Goal: Task Accomplishment & Management: Manage account settings

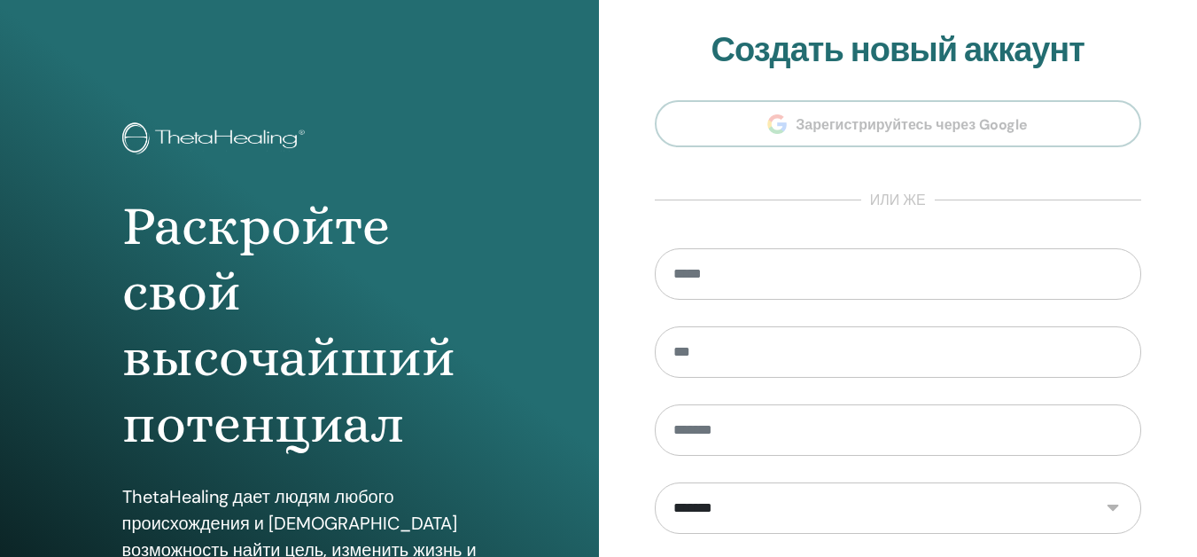
click at [785, 308] on form "**********" at bounding box center [898, 509] width 487 height 523
click at [752, 493] on select "**********" at bounding box center [898, 507] width 487 height 51
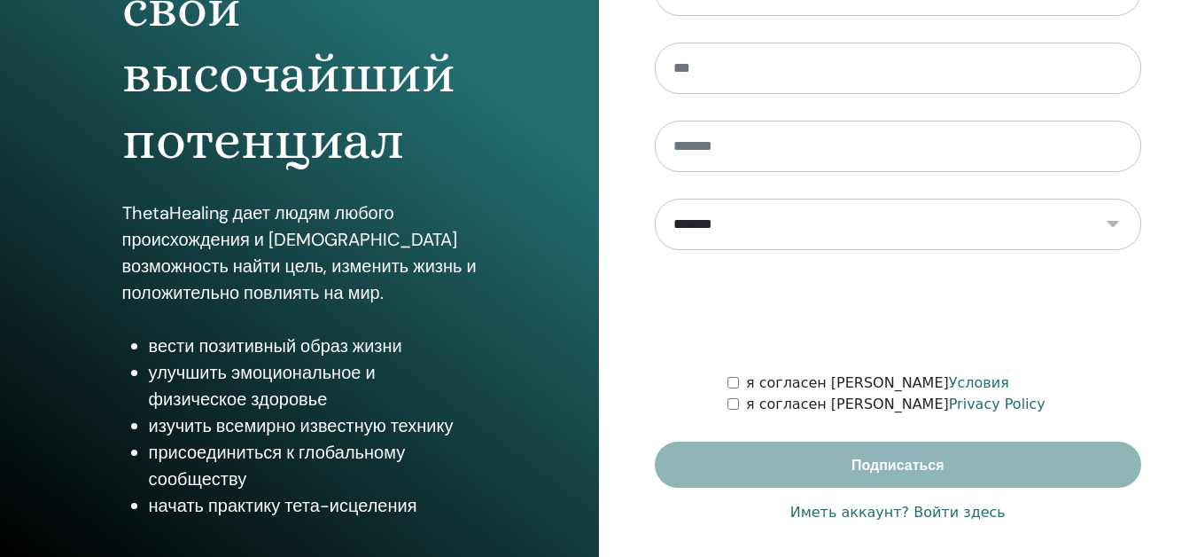
scroll to position [294, 0]
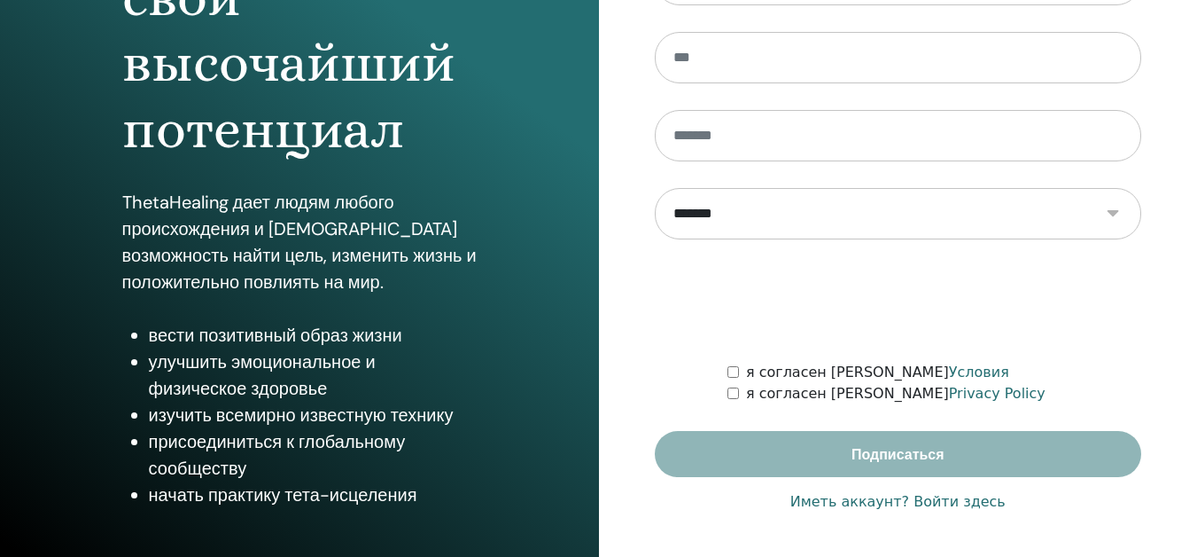
click at [927, 497] on link "Иметь аккаунт? Войти здесь" at bounding box center [898, 501] width 215 height 21
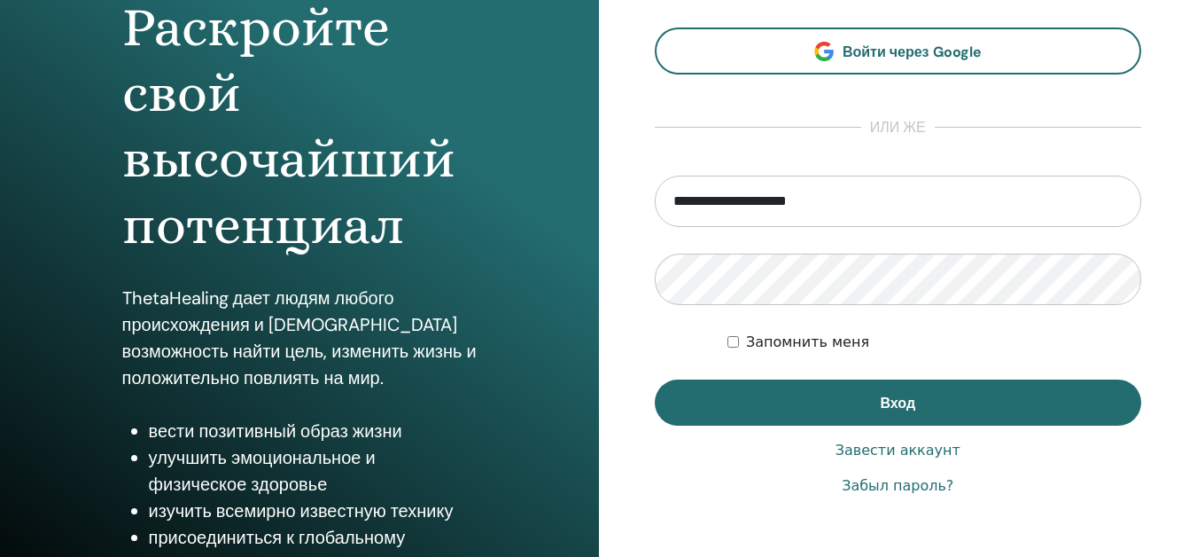
scroll to position [213, 0]
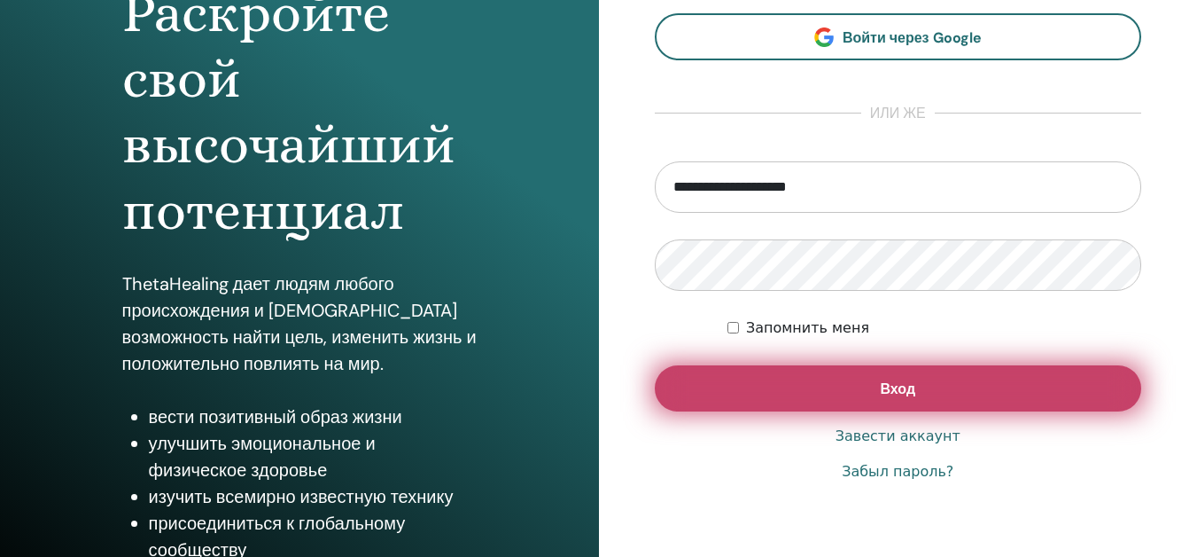
click at [1006, 384] on button "Вход" at bounding box center [898, 388] width 487 height 46
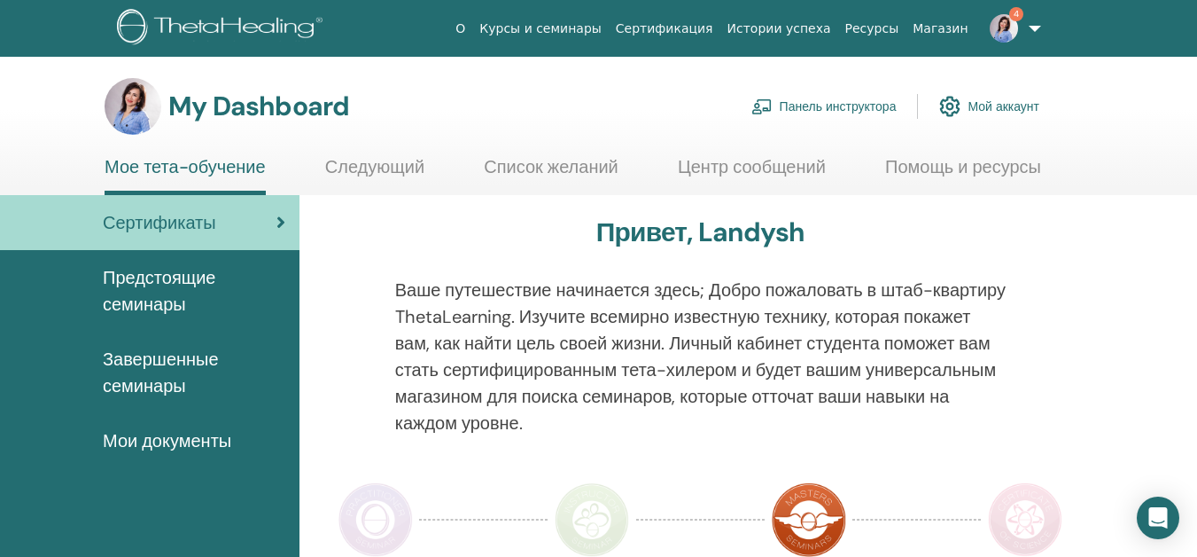
click at [804, 99] on link "Панель инструктора" at bounding box center [824, 106] width 145 height 39
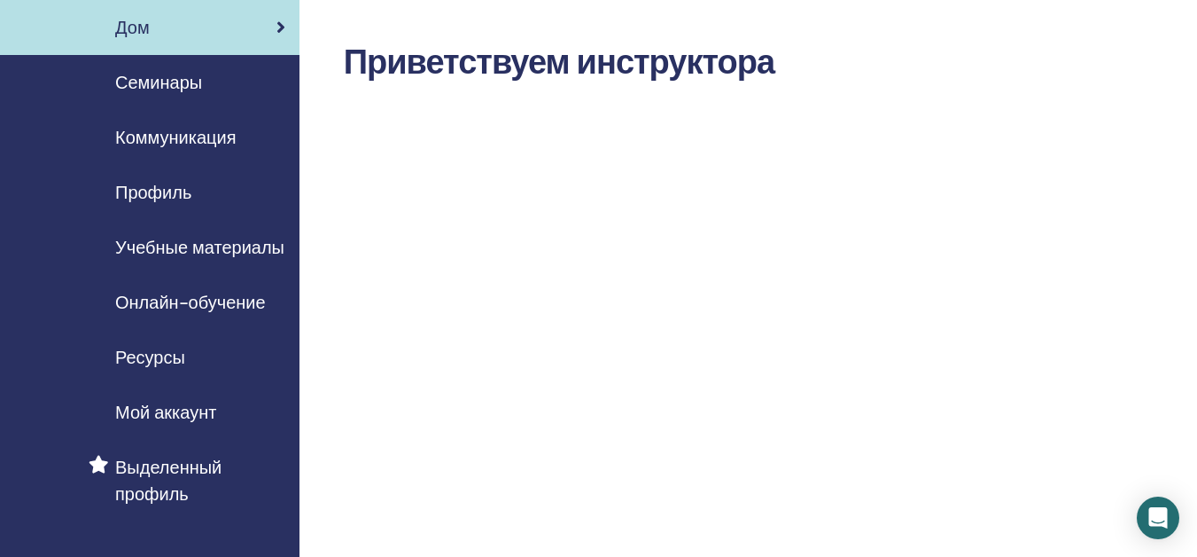
scroll to position [35, 0]
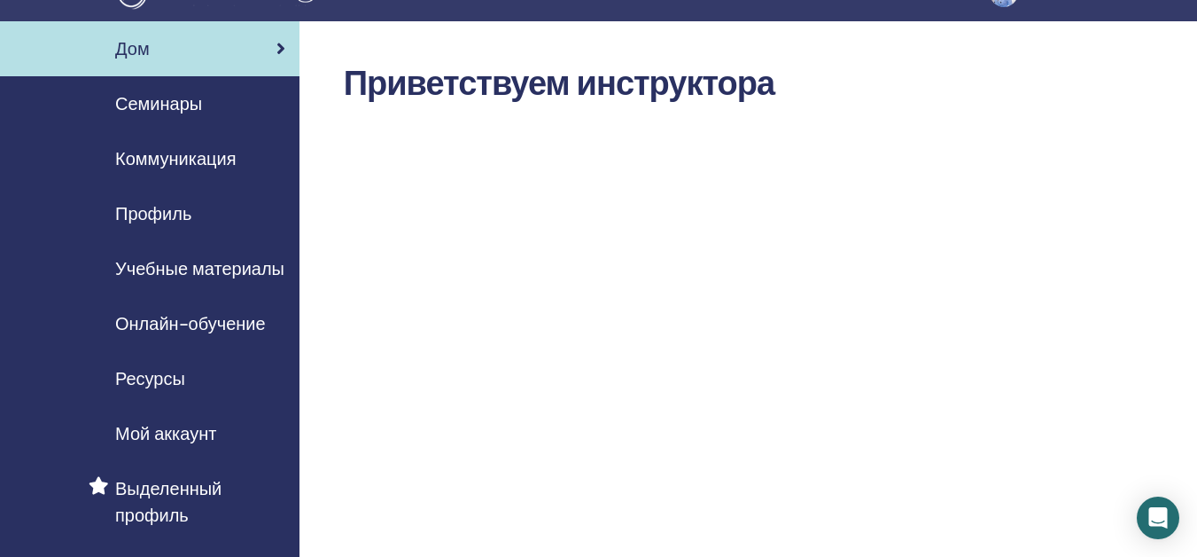
click at [151, 98] on span "Семинары" at bounding box center [158, 103] width 87 height 27
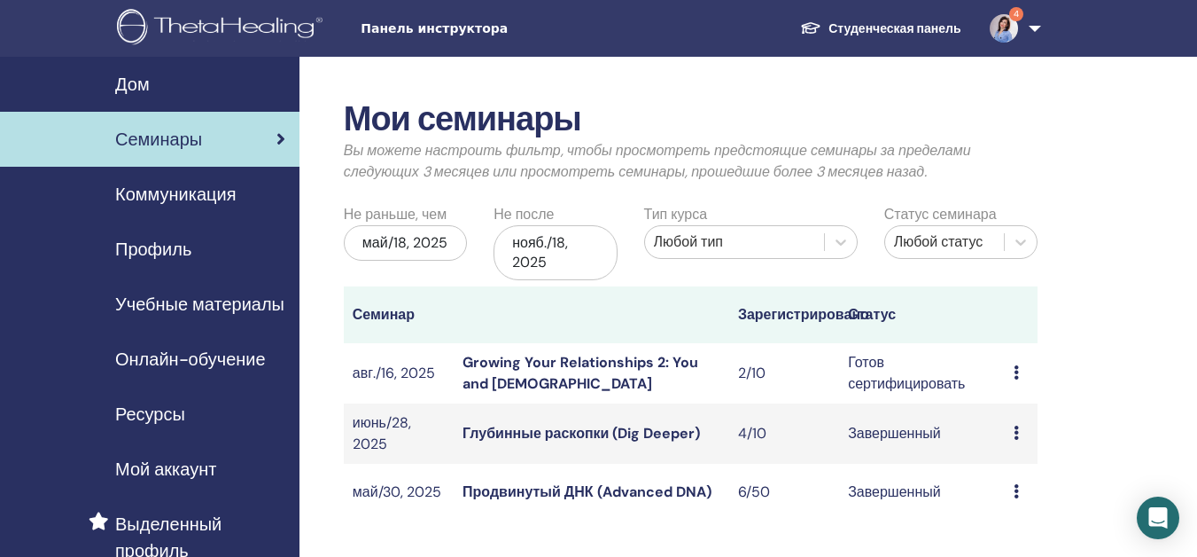
click at [674, 365] on link "Growing Your Relationships 2: You and [DEMOGRAPHIC_DATA]" at bounding box center [581, 373] width 236 height 40
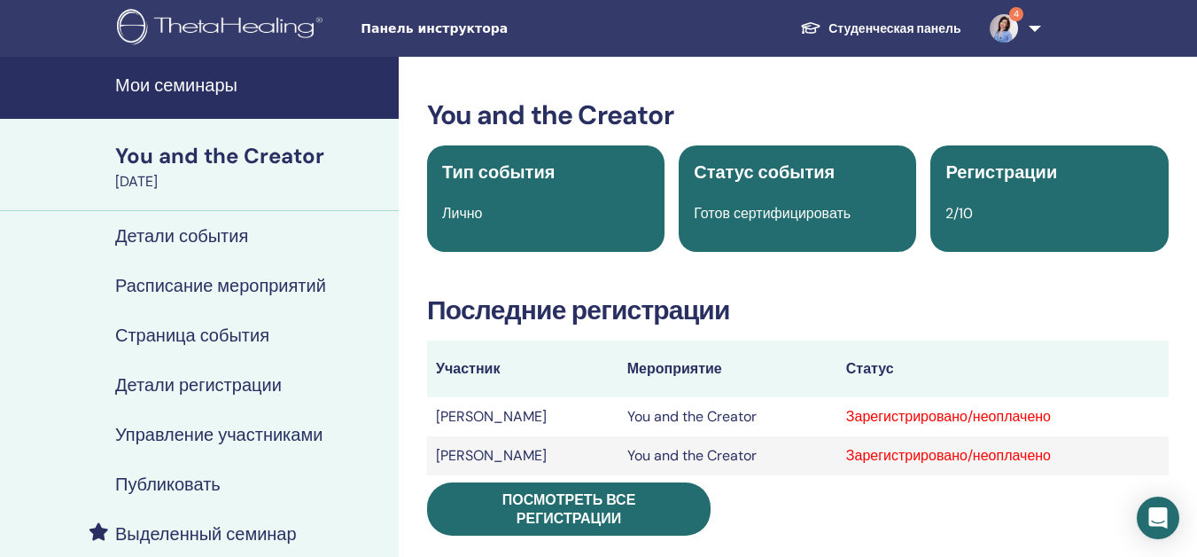
click at [963, 417] on div "Зарегистрировано/неоплачено" at bounding box center [1003, 416] width 314 height 21
click at [1081, 419] on div "Зарегистрировано/неоплачено" at bounding box center [1003, 416] width 314 height 21
click at [1071, 417] on div "Зарегистрировано/неоплачено" at bounding box center [1003, 416] width 314 height 21
drag, startPoint x: 903, startPoint y: 366, endPoint x: 820, endPoint y: 435, distance: 108.3
click at [820, 435] on table "Участник Мероприятие Статус Лариса Малыхина You and the Creator Зарегистрирован…" at bounding box center [798, 407] width 742 height 135
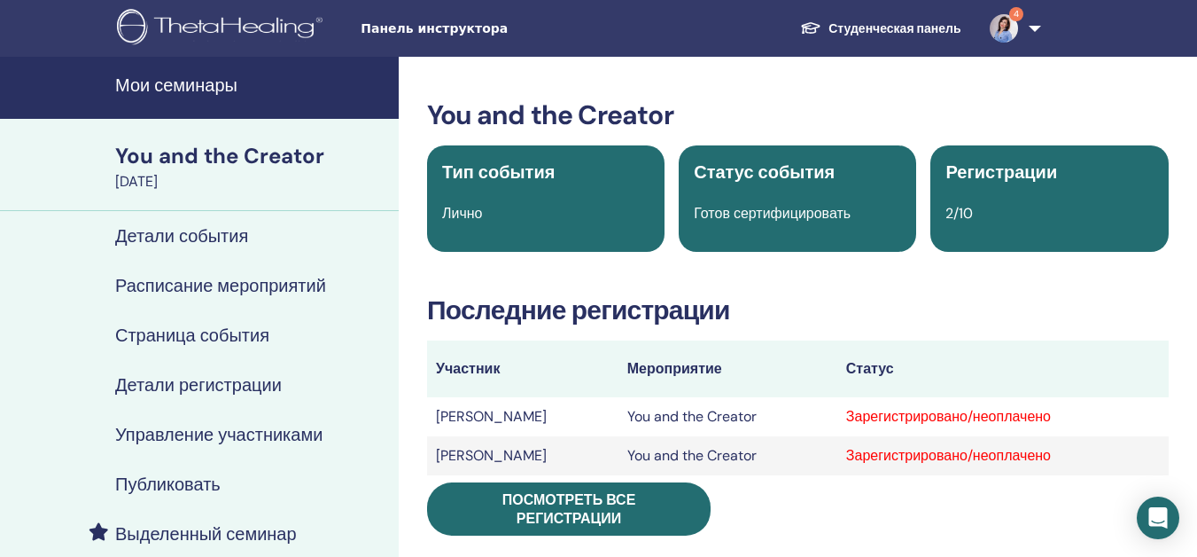
click at [863, 417] on td "Зарегистрировано/неоплачено" at bounding box center [1003, 416] width 331 height 39
click at [856, 416] on td "Зарегистрировано/неоплачено" at bounding box center [1003, 416] width 331 height 39
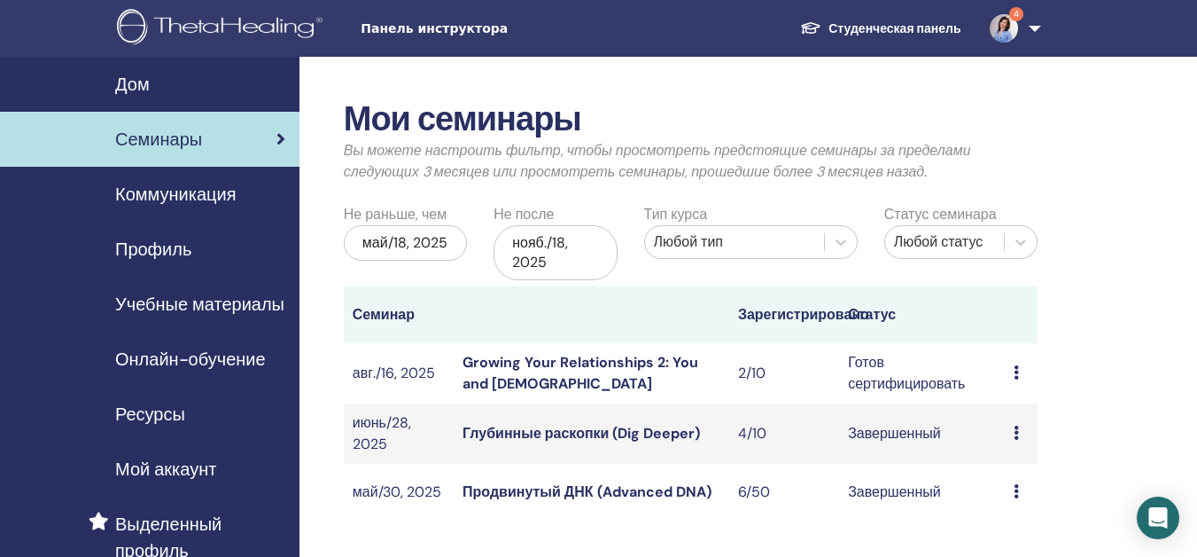
click at [554, 365] on link "Growing Your Relationships 2: You and God" at bounding box center [581, 373] width 236 height 40
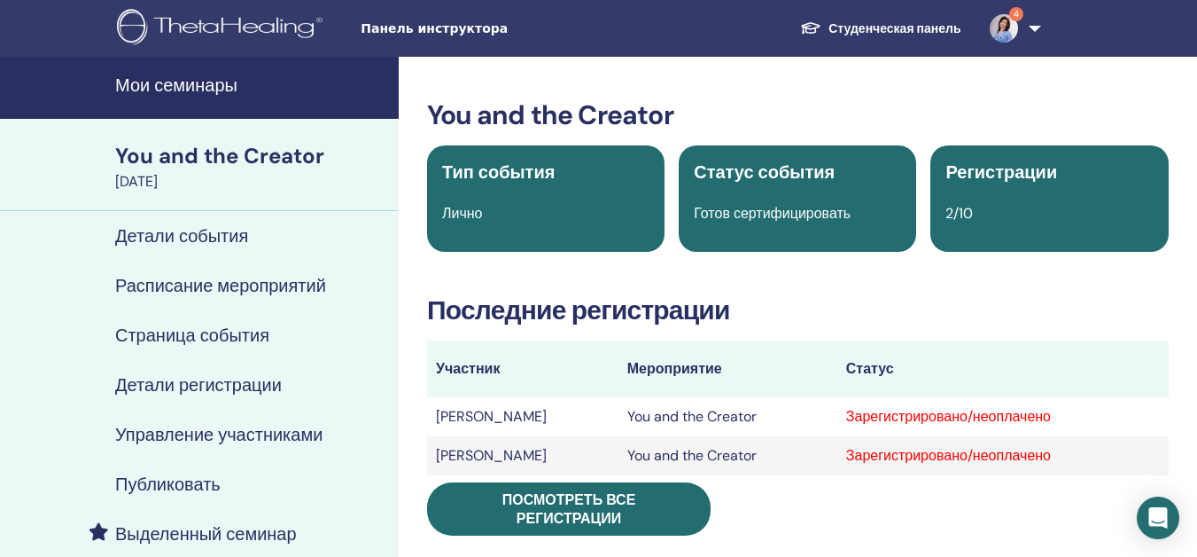
click at [1113, 427] on td "Зарегистрировано/неоплачено" at bounding box center [1003, 416] width 331 height 39
click at [1085, 417] on div "Зарегистрировано/неоплачено" at bounding box center [1003, 416] width 314 height 21
click at [988, 416] on div "Зарегистрировано/неоплачено" at bounding box center [1003, 416] width 314 height 21
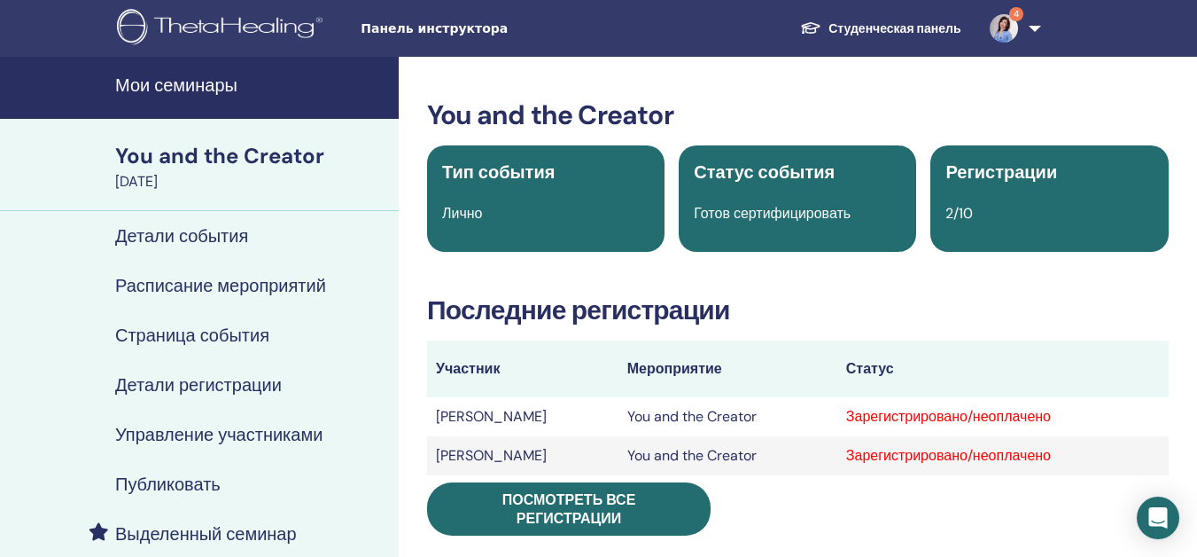
click at [1084, 447] on div "Зарегистрировано/неоплачено" at bounding box center [1003, 455] width 314 height 21
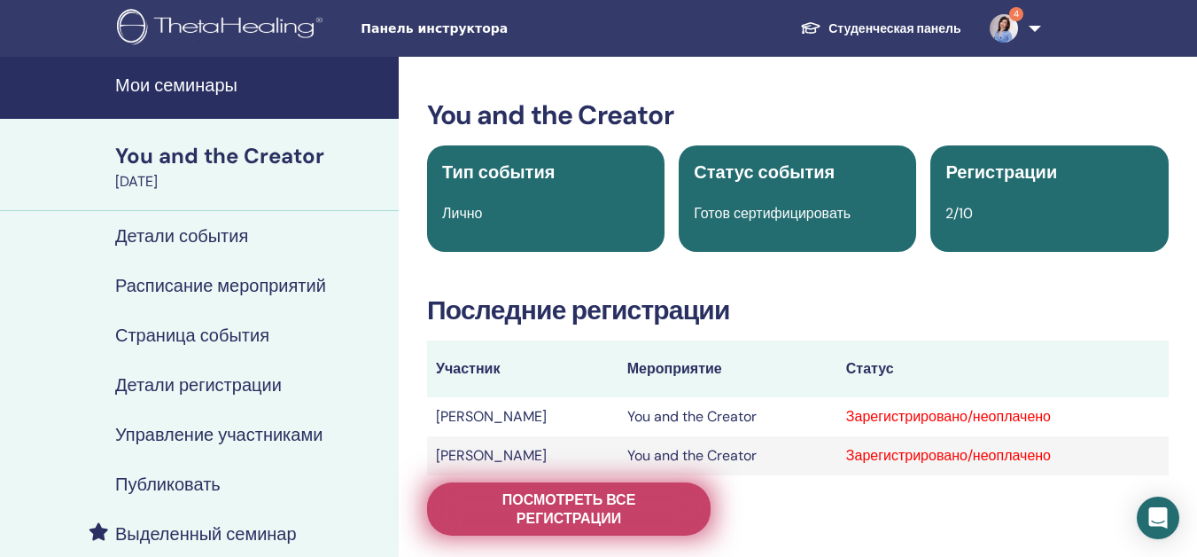
click at [643, 512] on span "Посмотреть все регистрации" at bounding box center [568, 508] width 239 height 37
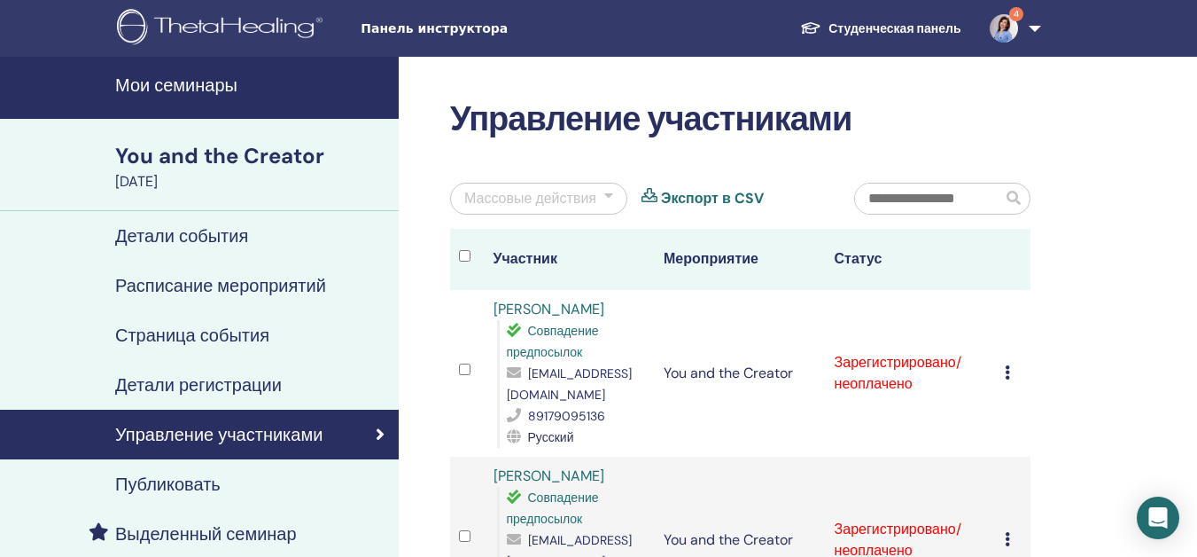
click at [924, 363] on td "Зарегистрировано/неоплачено" at bounding box center [911, 373] width 171 height 167
click at [1009, 376] on icon at bounding box center [1007, 372] width 5 height 14
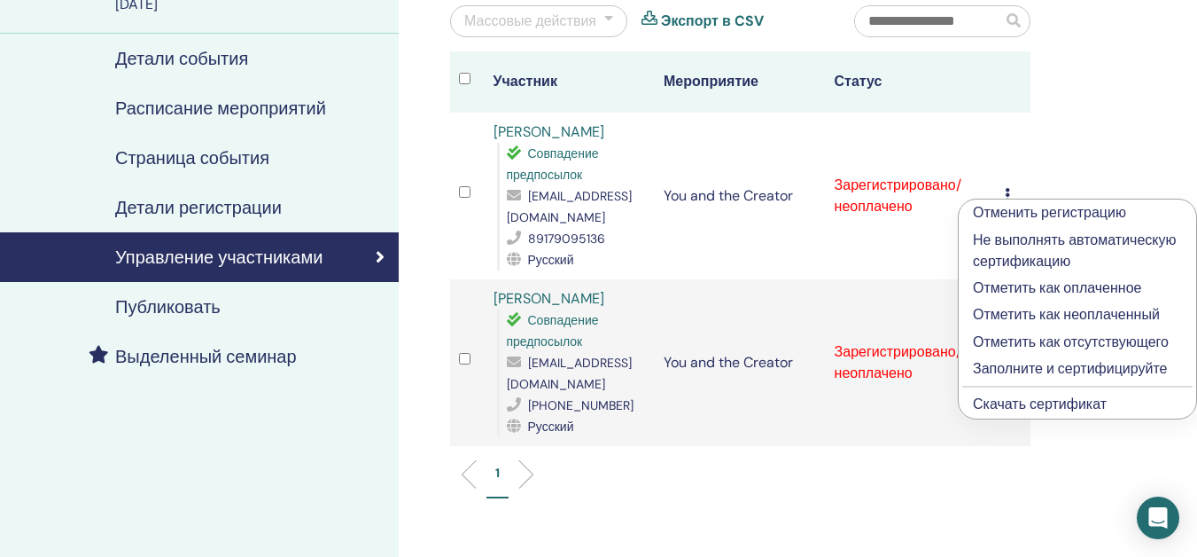
scroll to position [213, 0]
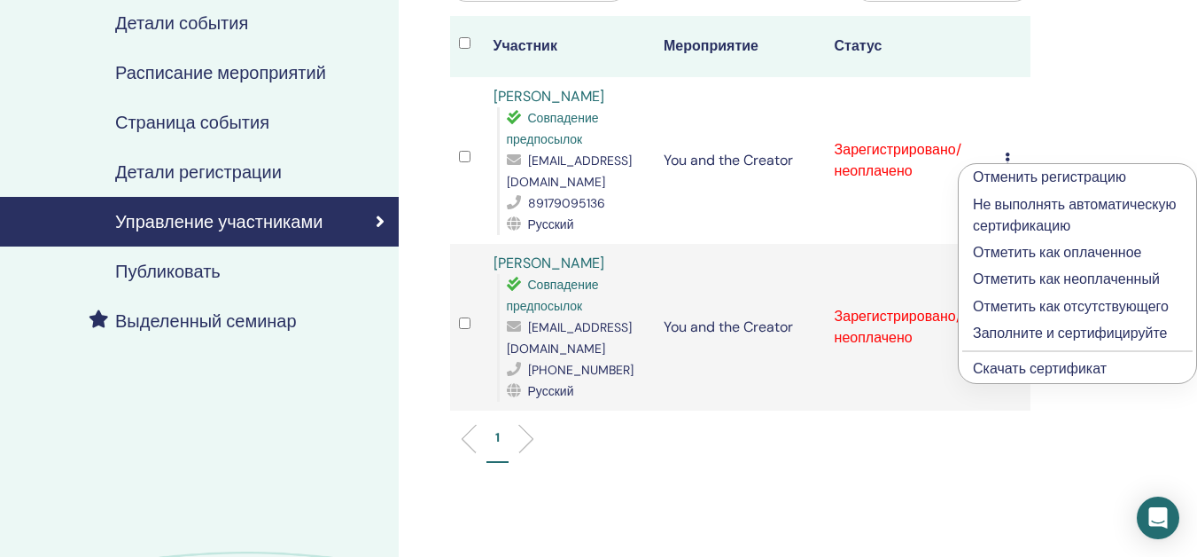
click at [1106, 337] on p "Заполните и сертифицируйте" at bounding box center [1077, 333] width 209 height 21
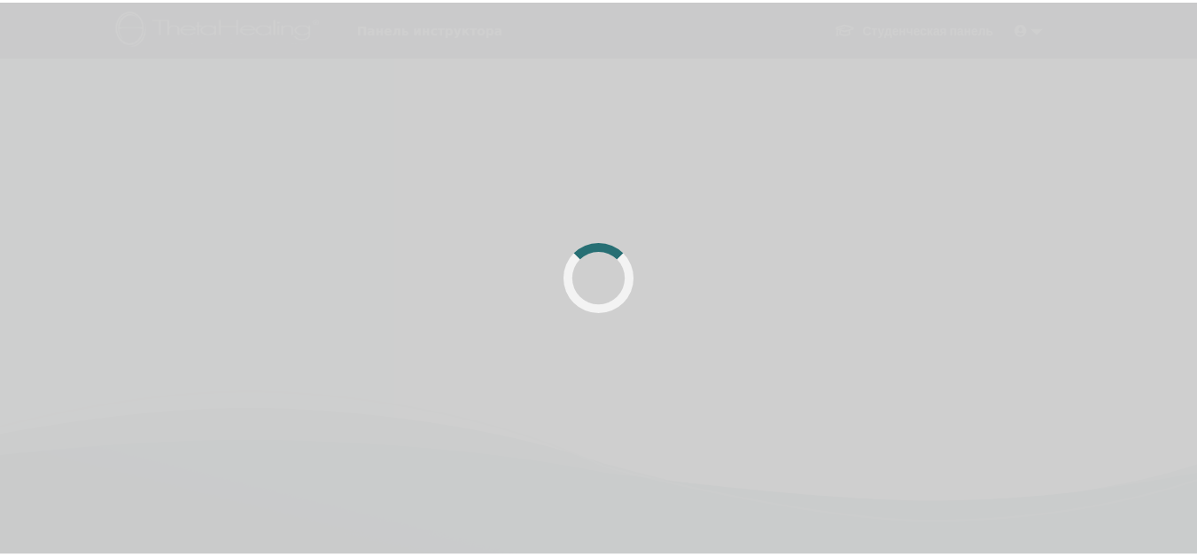
scroll to position [213, 0]
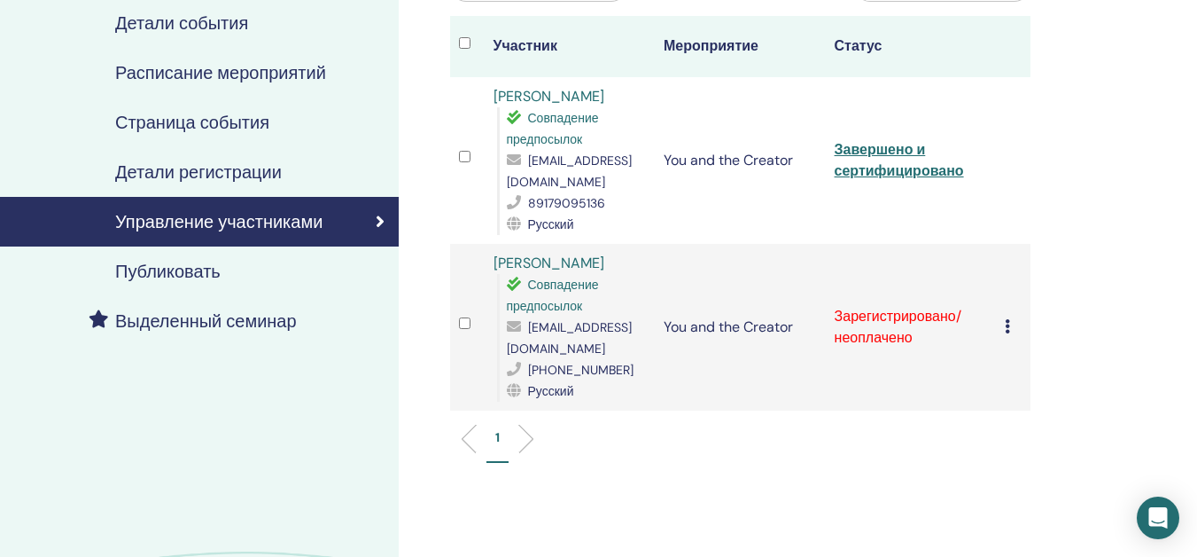
click at [1004, 324] on td "Отменить регистрацию Не выполнять автоматическую сертификацию Отметить как опла…" at bounding box center [1013, 327] width 35 height 167
click at [1008, 324] on icon at bounding box center [1007, 326] width 5 height 14
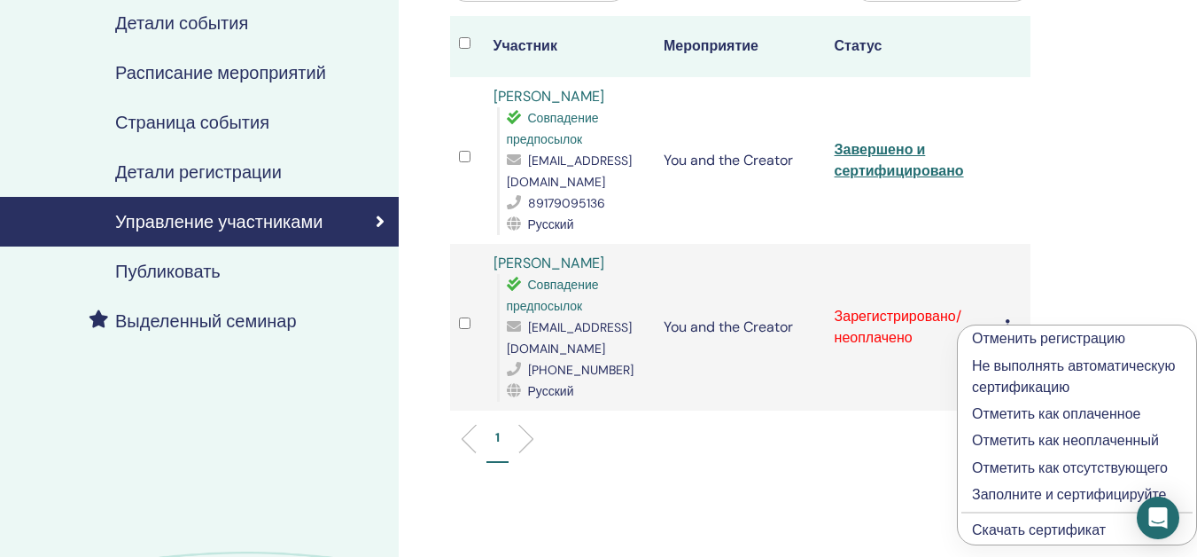
click at [1008, 324] on div "Отменить регистрацию Не выполнять автоматическую сертификацию Отметить как опла…" at bounding box center [1077, 434] width 240 height 221
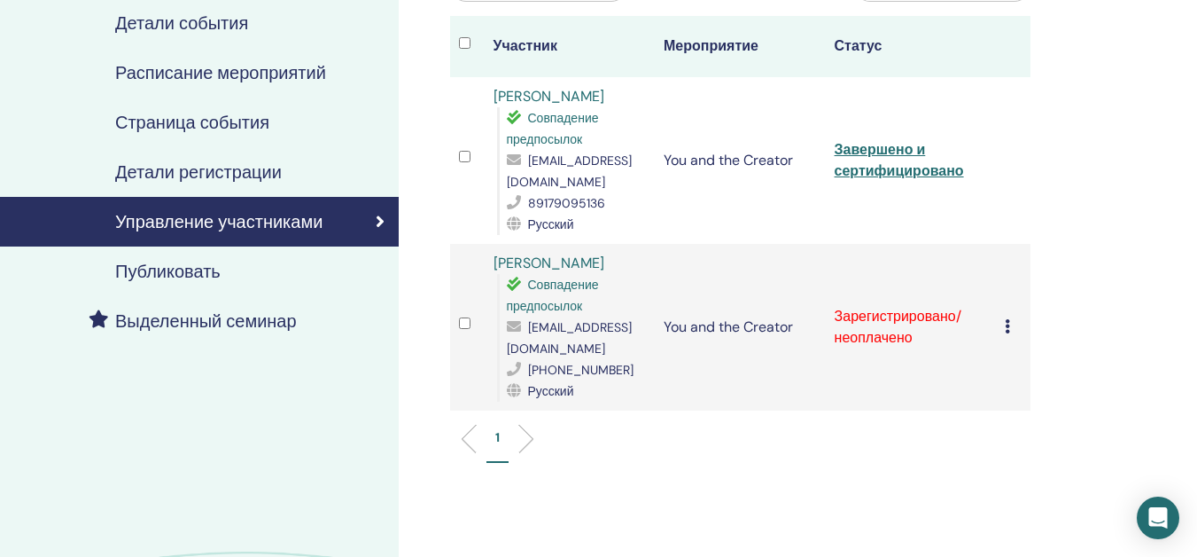
click at [1014, 328] on div "Отменить регистрацию Не выполнять автоматическую сертификацию Отметить как опла…" at bounding box center [1013, 326] width 17 height 21
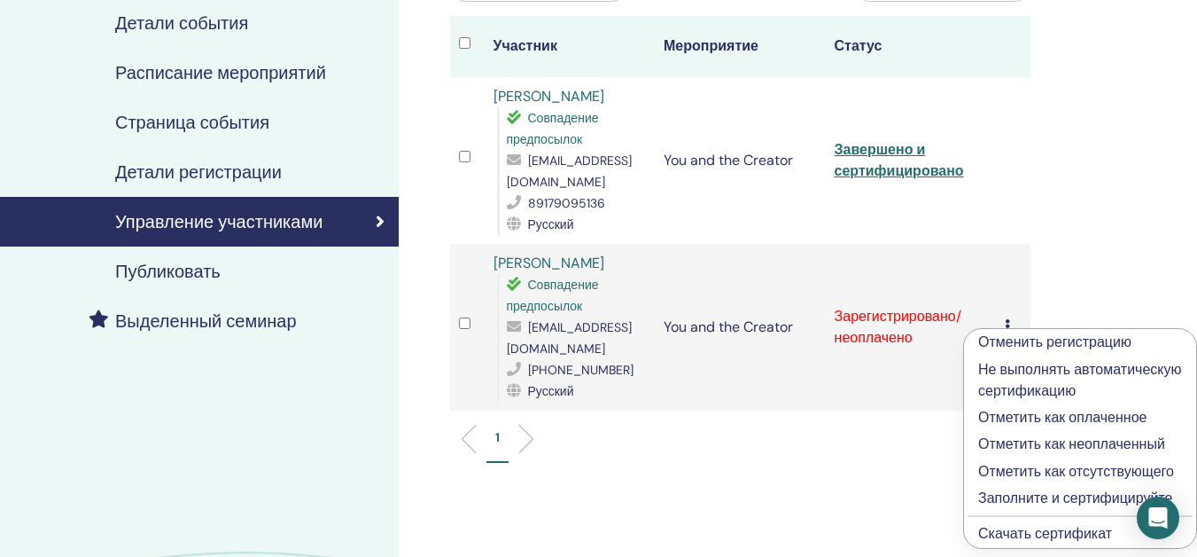
click at [1024, 495] on p "Заполните и сертифицируйте" at bounding box center [1081, 497] width 204 height 21
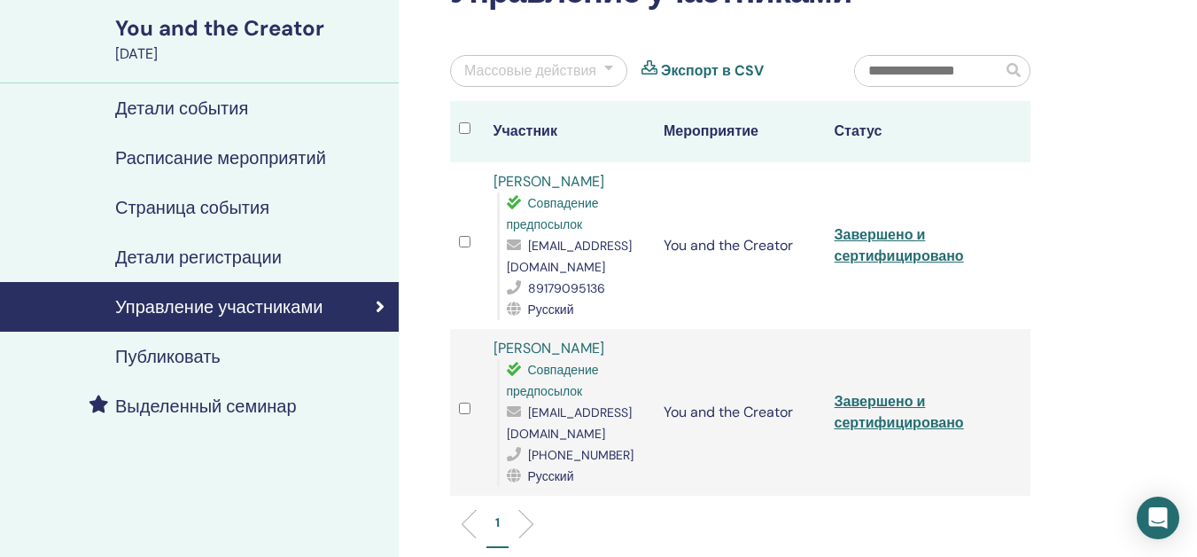
scroll to position [106, 0]
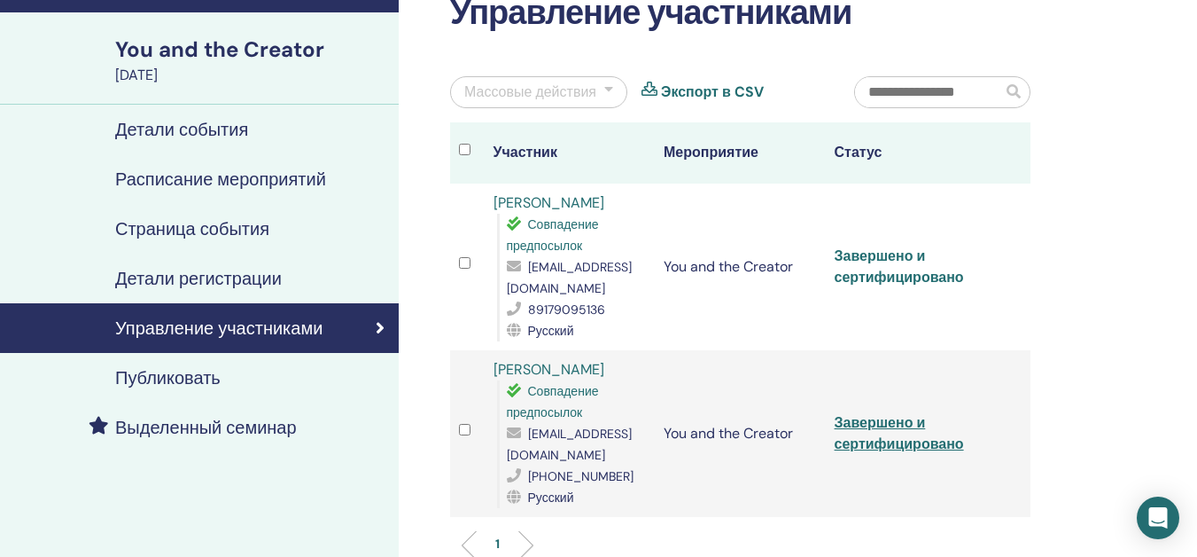
click at [906, 274] on link "Завершено и сертифицировано" at bounding box center [899, 266] width 129 height 40
click at [896, 448] on link "Завершено и сертифицировано" at bounding box center [899, 433] width 129 height 40
click at [406, 310] on div "Управление участниками Массовые действия Экспорт в CSV Участник Мероприятие Ста…" at bounding box center [798, 392] width 799 height 885
click at [1187, 369] on div "Управление участниками Массовые действия Экспорт в CSV Участник Мероприятие Ста…" at bounding box center [798, 392] width 799 height 885
